Goal: Navigation & Orientation: Find specific page/section

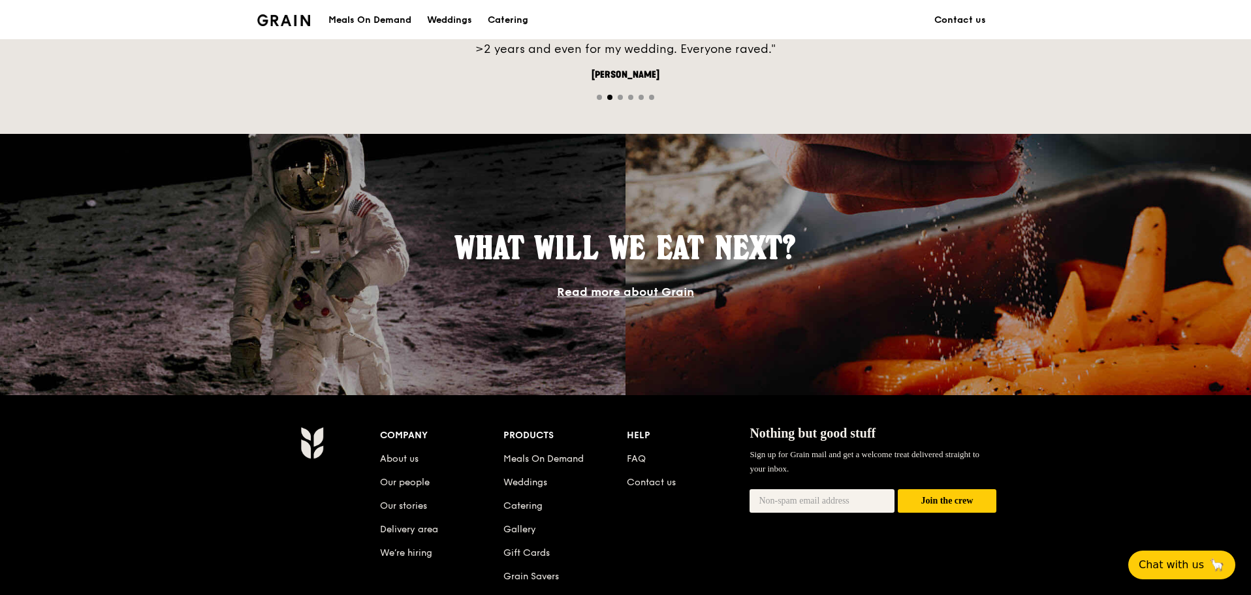
scroll to position [1125, 0]
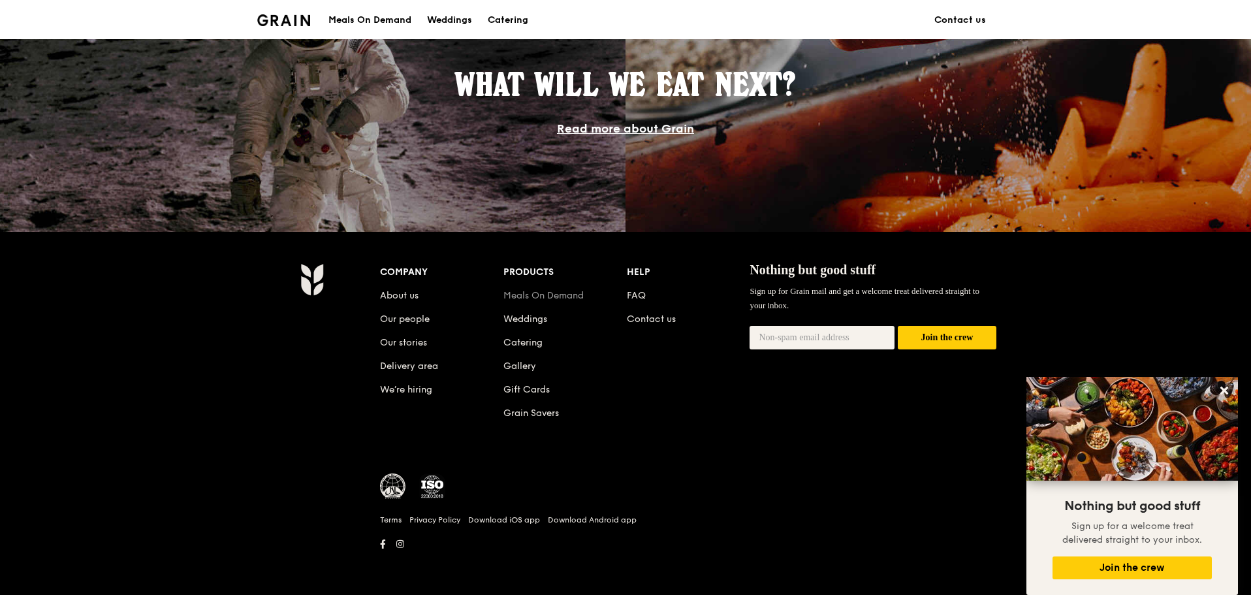
click at [562, 298] on link "Meals On Demand" at bounding box center [543, 295] width 80 height 11
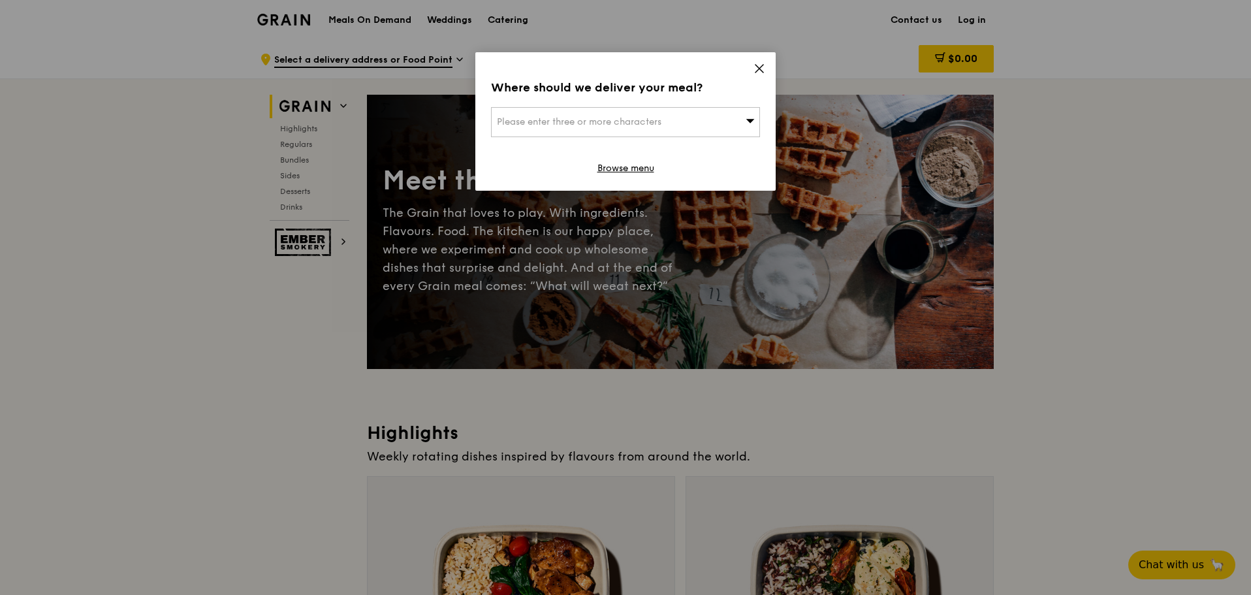
click at [685, 123] on div "Please enter three or more characters" at bounding box center [625, 122] width 269 height 30
click at [685, 123] on input "search" at bounding box center [626, 122] width 268 height 29
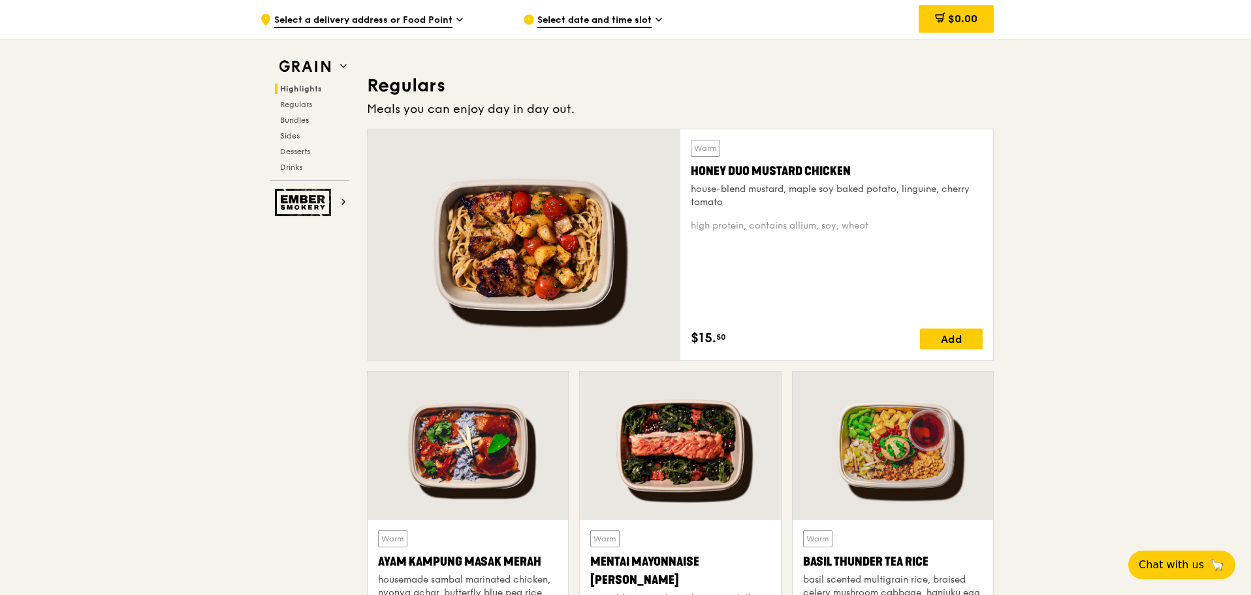
scroll to position [784, 0]
